Goal: Book appointment/travel/reservation

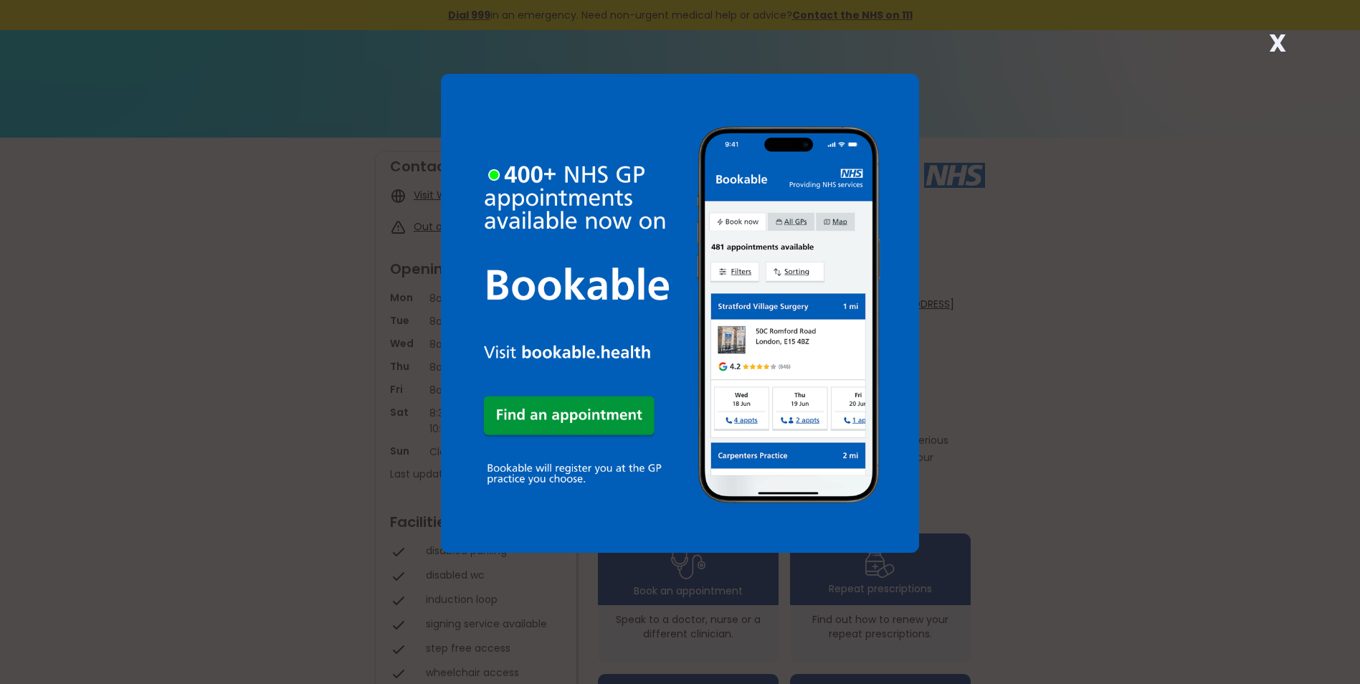
click at [968, 130] on div "X" at bounding box center [680, 342] width 1360 height 684
drag, startPoint x: 999, startPoint y: 118, endPoint x: 1131, endPoint y: 81, distance: 137.1
click at [1100, 89] on div "X" at bounding box center [680, 342] width 1360 height 684
click at [1286, 46] on strong "X" at bounding box center [1277, 43] width 17 height 34
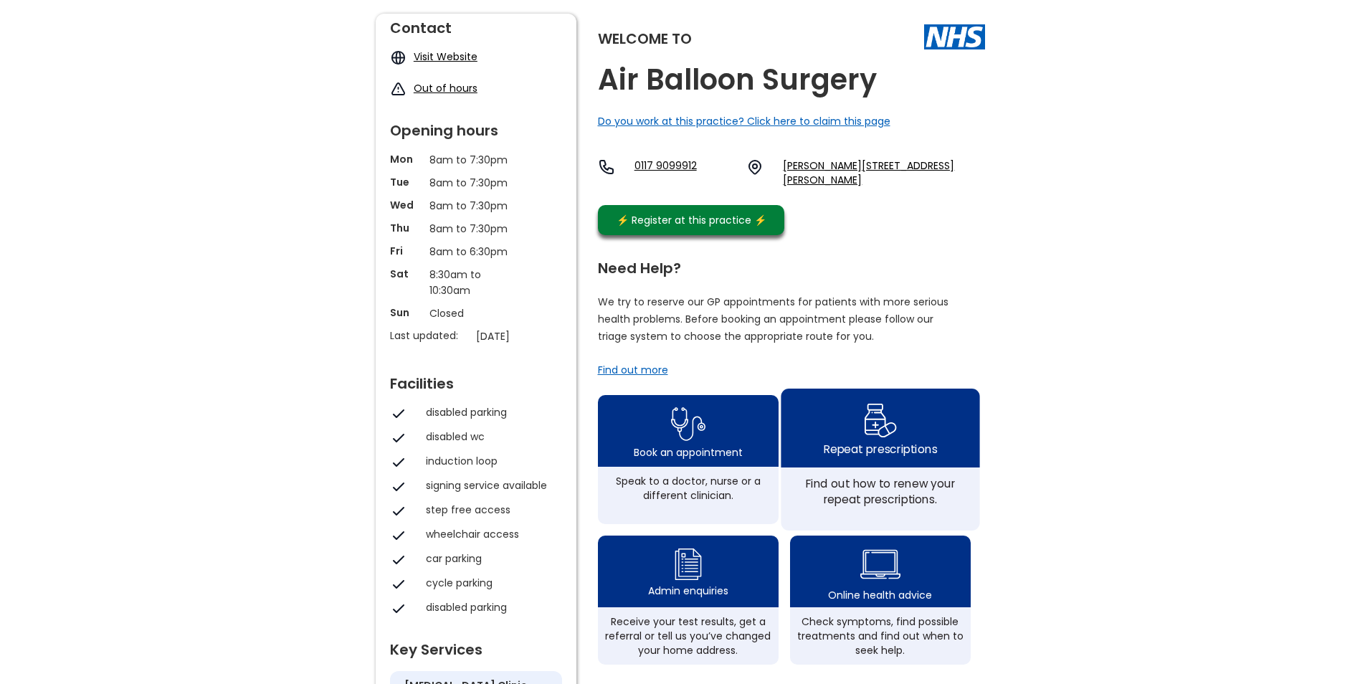
scroll to position [143, 0]
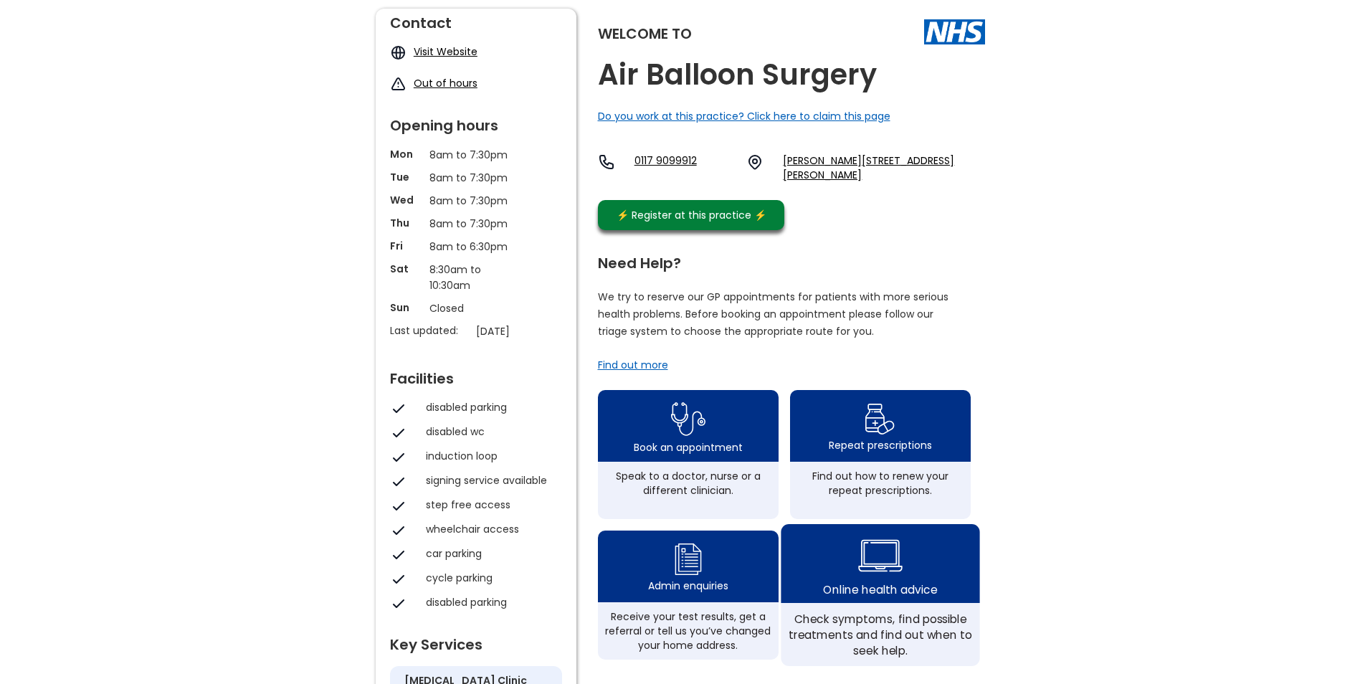
click at [889, 563] on img at bounding box center [880, 556] width 44 height 52
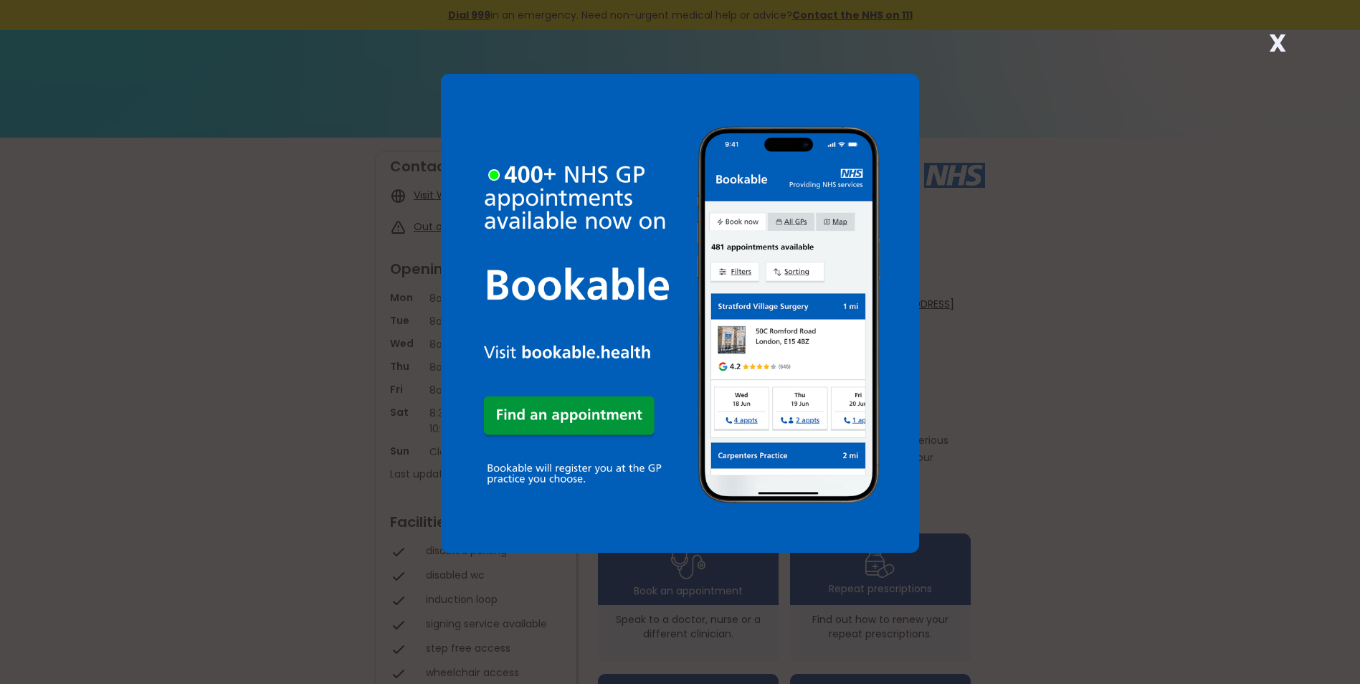
click at [1233, 88] on div "X" at bounding box center [680, 342] width 1360 height 684
click at [1283, 45] on strong "X" at bounding box center [1277, 43] width 17 height 34
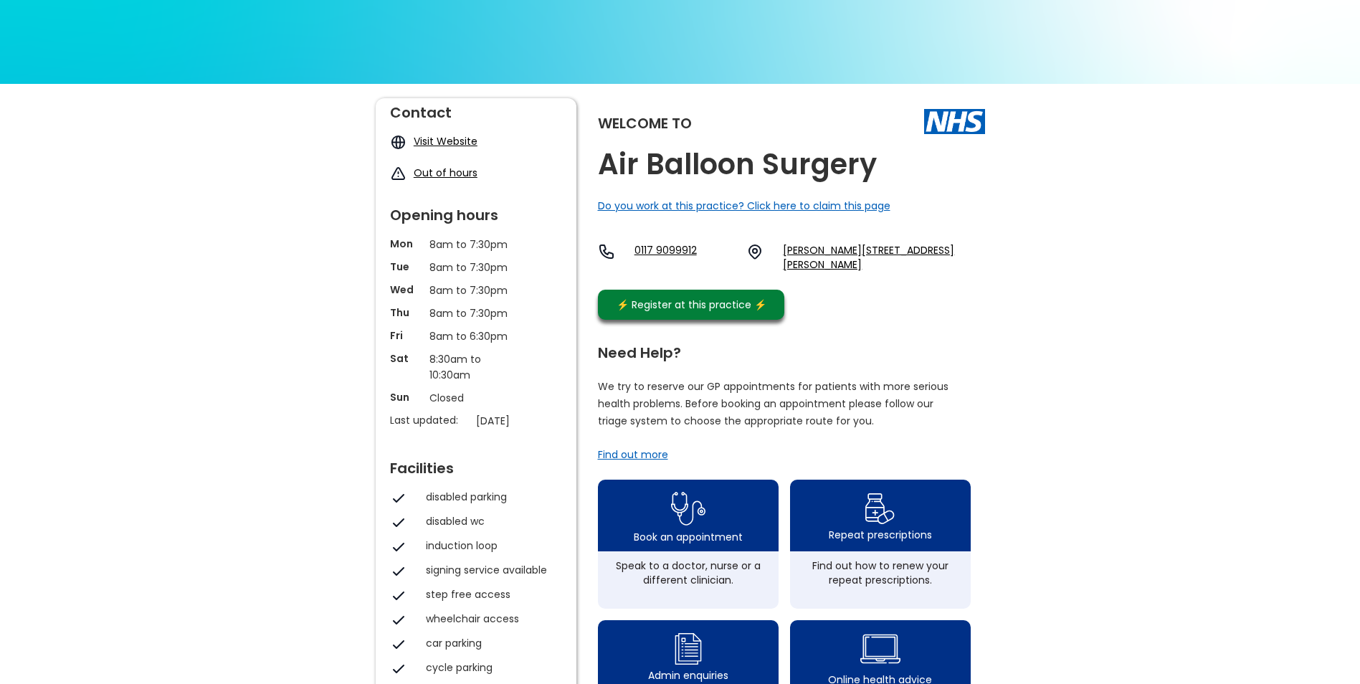
scroll to position [143, 0]
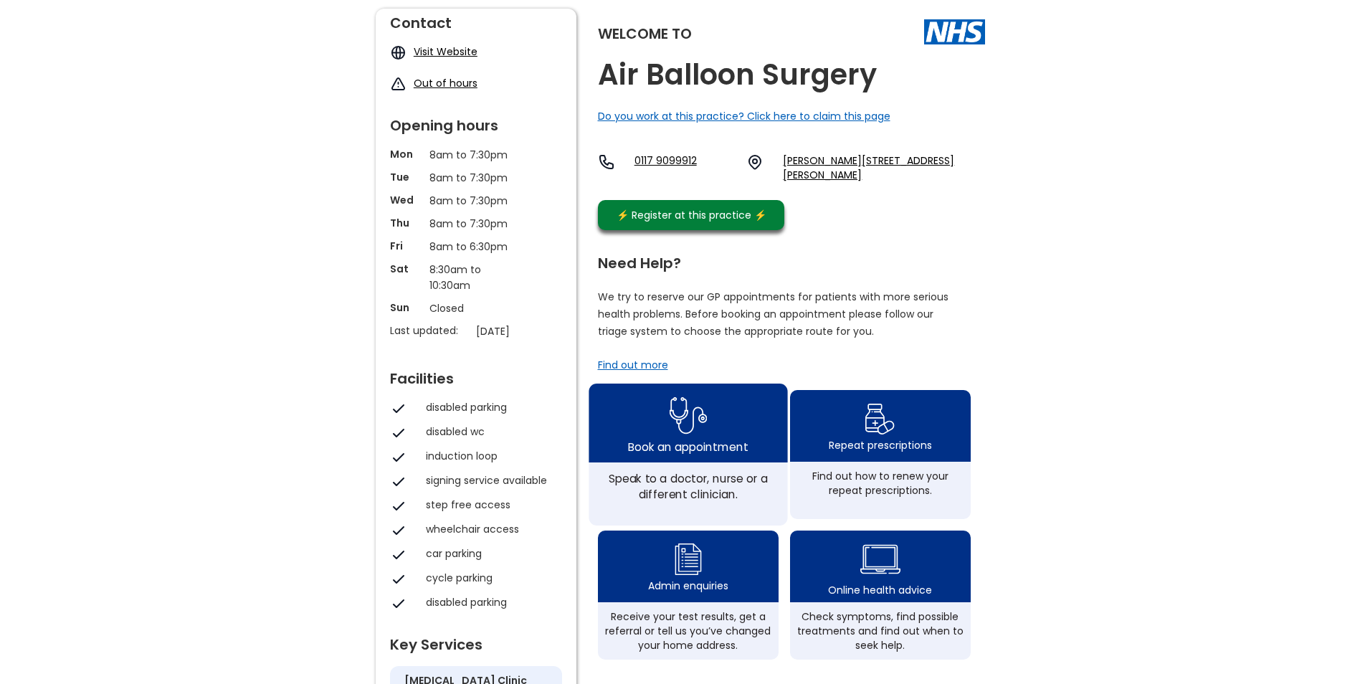
click at [703, 425] on img at bounding box center [688, 415] width 38 height 47
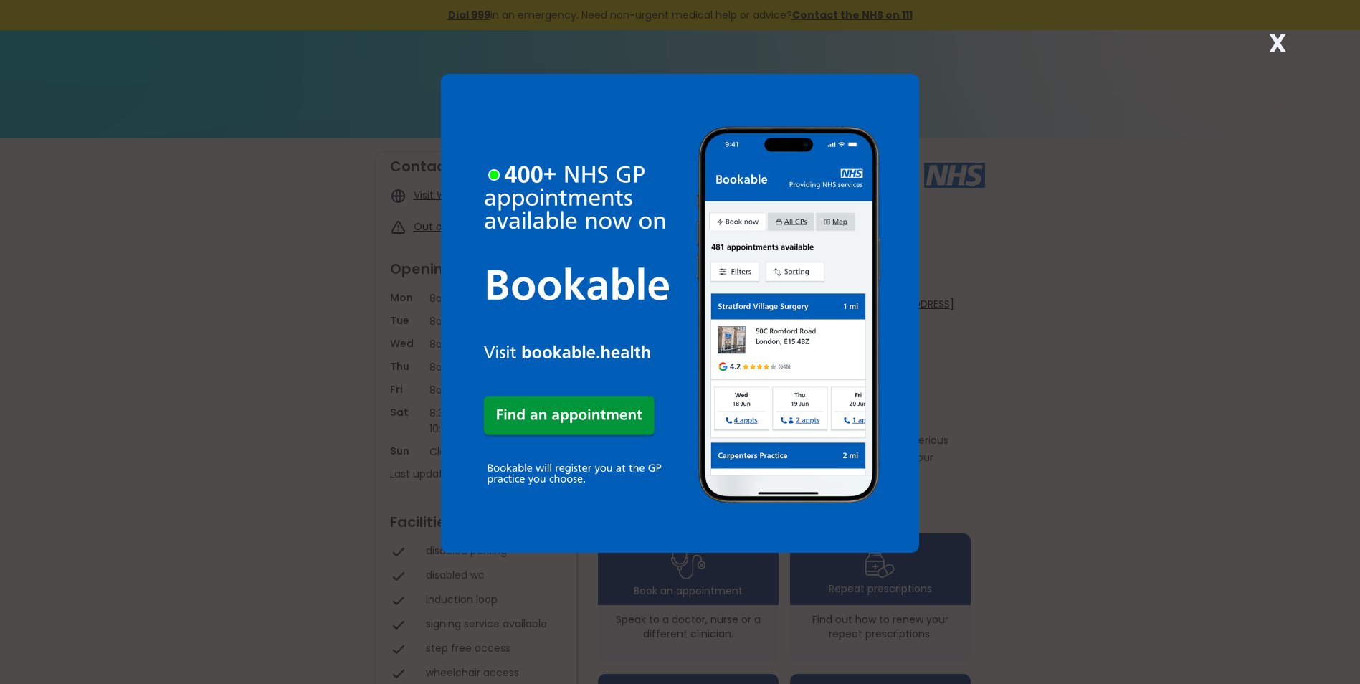
click at [972, 243] on div "X" at bounding box center [680, 342] width 1360 height 684
click at [1290, 45] on div "X" at bounding box center [1277, 48] width 29 height 29
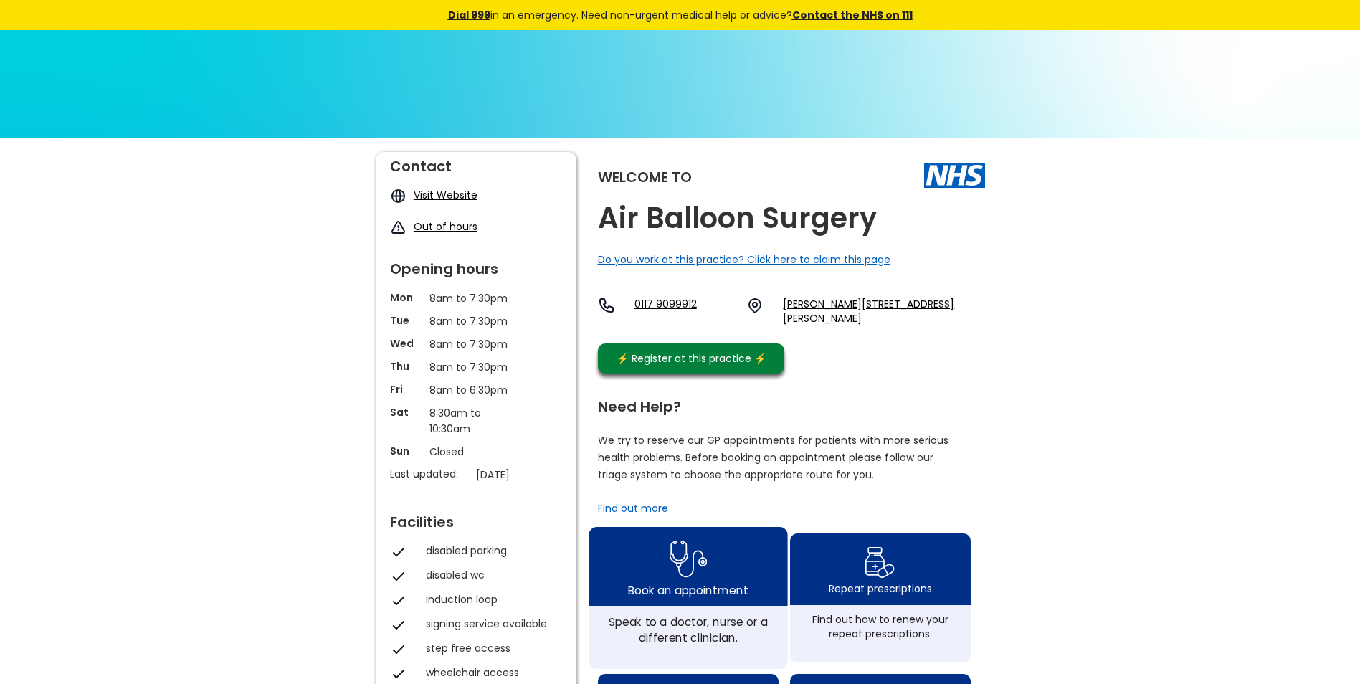
click at [701, 584] on div "Book an appointment" at bounding box center [688, 590] width 120 height 16
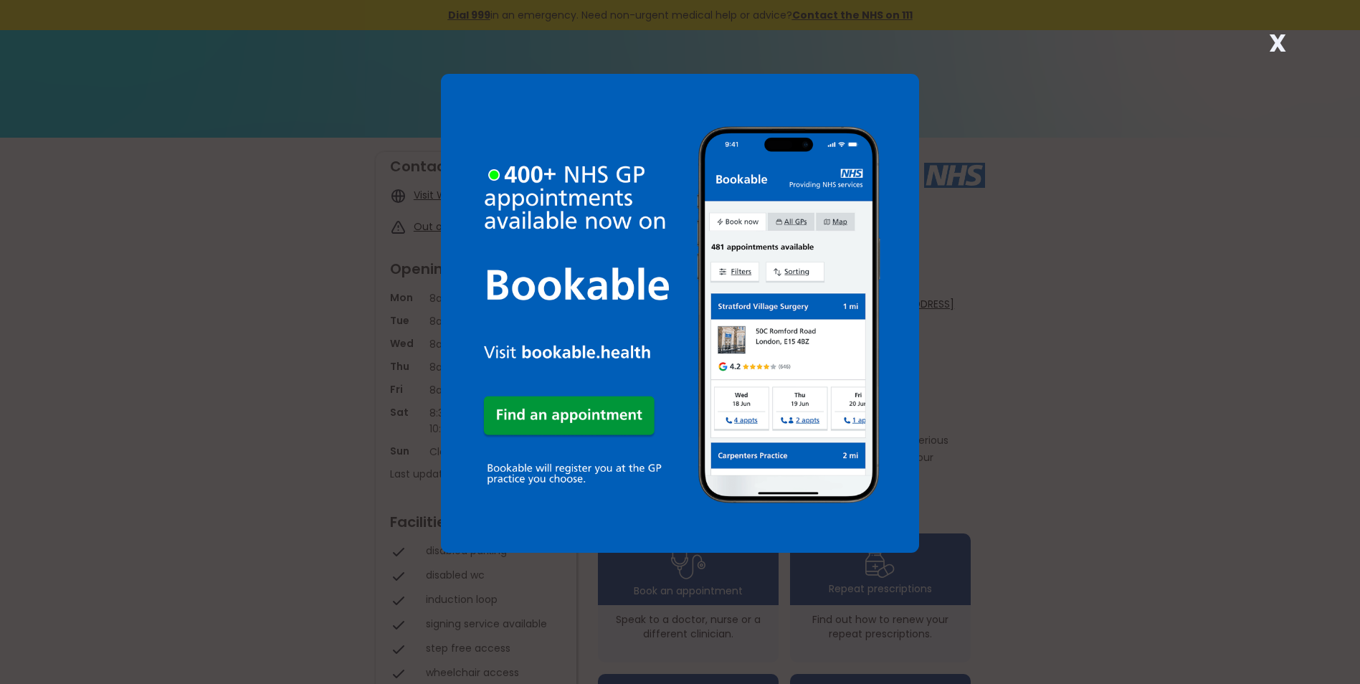
drag, startPoint x: 952, startPoint y: 126, endPoint x: 1091, endPoint y: 52, distance: 157.8
click at [958, 119] on div "X" at bounding box center [680, 342] width 1360 height 684
click at [1298, 42] on div "X" at bounding box center [680, 342] width 1360 height 684
click at [1292, 40] on div "X" at bounding box center [1277, 48] width 29 height 29
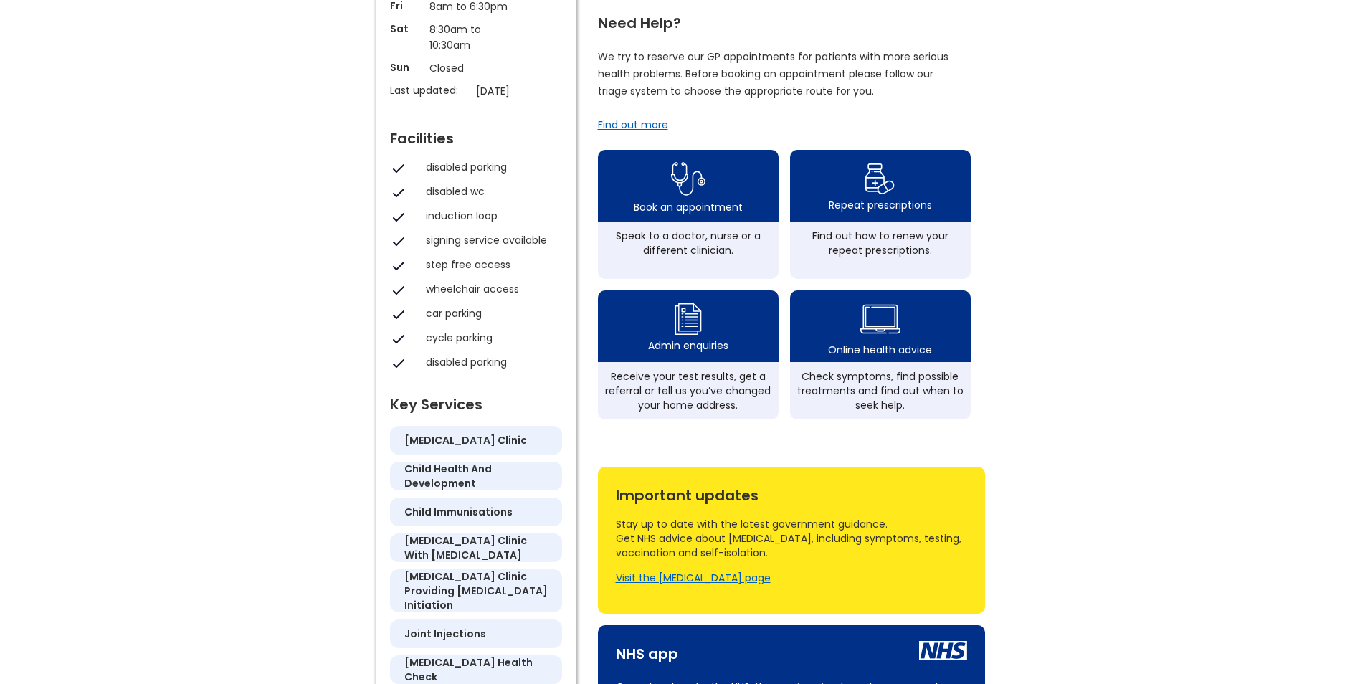
scroll to position [358, 0]
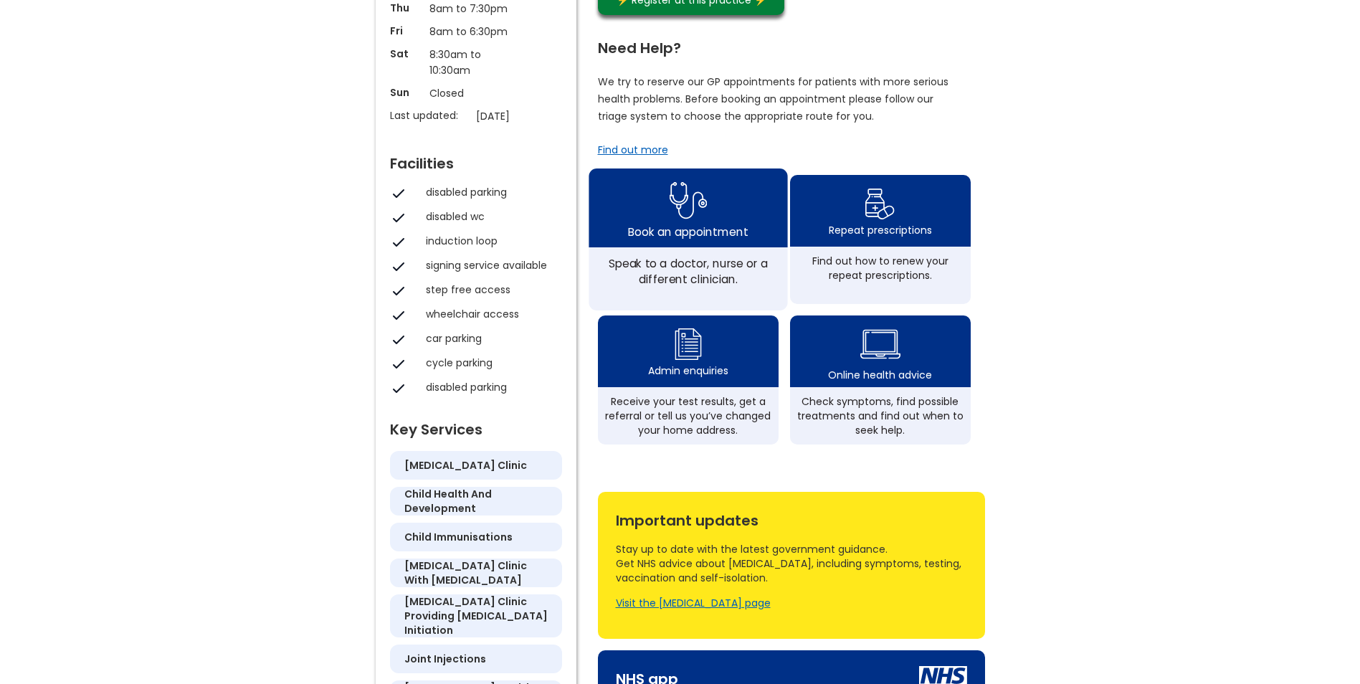
click at [712, 213] on div "Book an appointment" at bounding box center [688, 207] width 199 height 79
